Goal: Check status: Check status

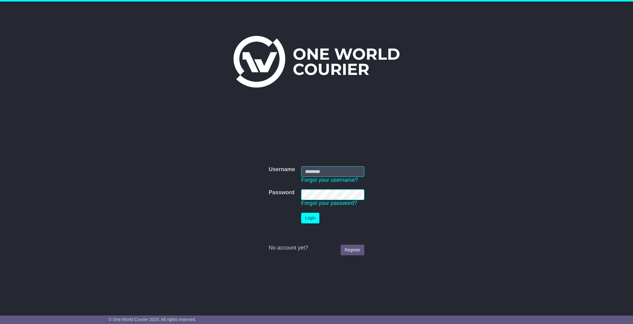
click at [324, 174] on input "Username" at bounding box center [332, 171] width 63 height 11
type input "**********"
click at [314, 215] on button "Login" at bounding box center [310, 217] width 18 height 11
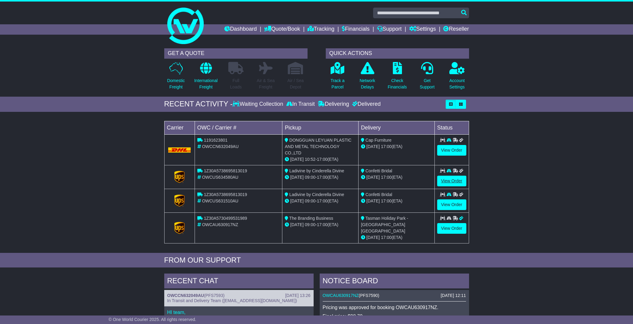
click at [455, 176] on link "View Order" at bounding box center [451, 180] width 29 height 11
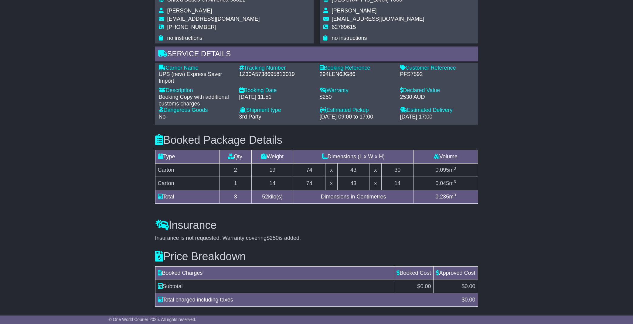
scroll to position [364, 0]
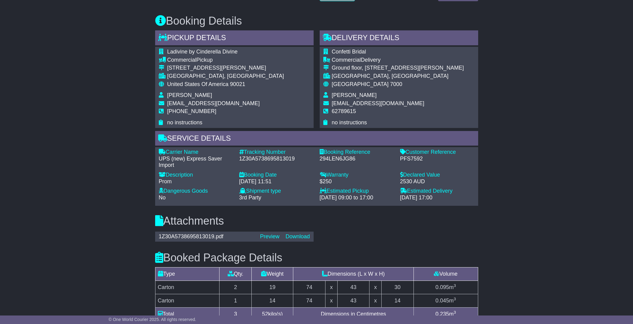
scroll to position [331, 0]
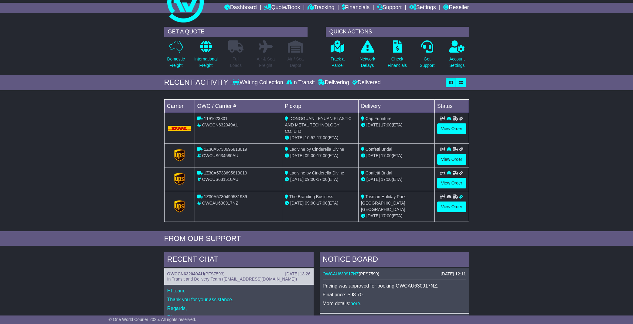
scroll to position [21, 0]
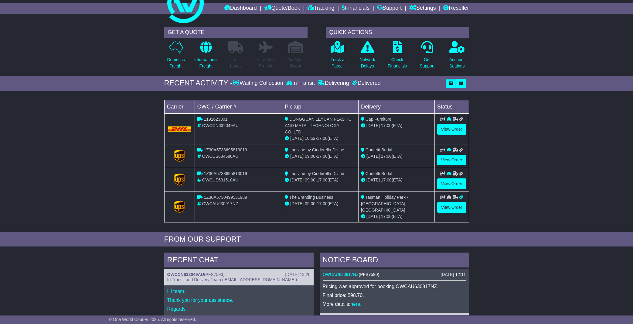
click at [460, 155] on link "View Order" at bounding box center [451, 160] width 29 height 11
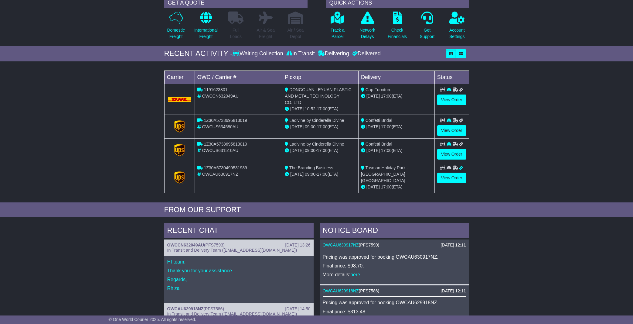
scroll to position [53, 0]
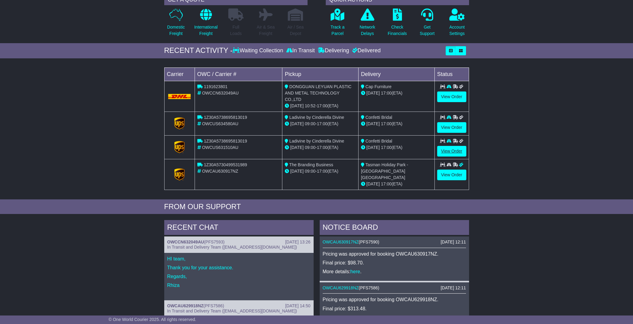
click at [458, 146] on link "View Order" at bounding box center [451, 151] width 29 height 11
